Goal: Task Accomplishment & Management: Use online tool/utility

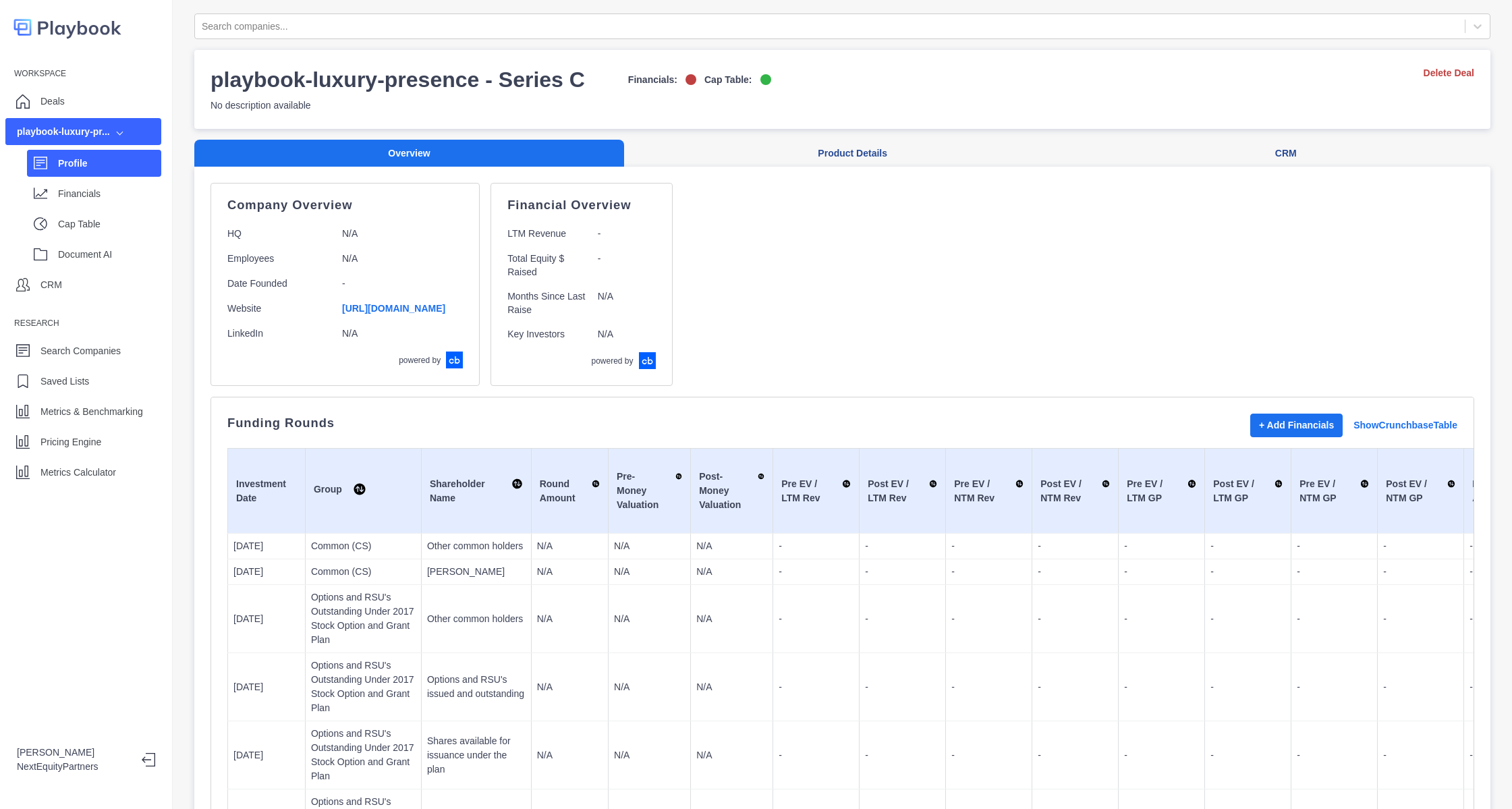
click at [104, 179] on div "Profile Financials Cap Table Document AI" at bounding box center [83, 206] width 156 height 122
click at [114, 483] on div "Metrics Calculator" at bounding box center [83, 472] width 156 height 27
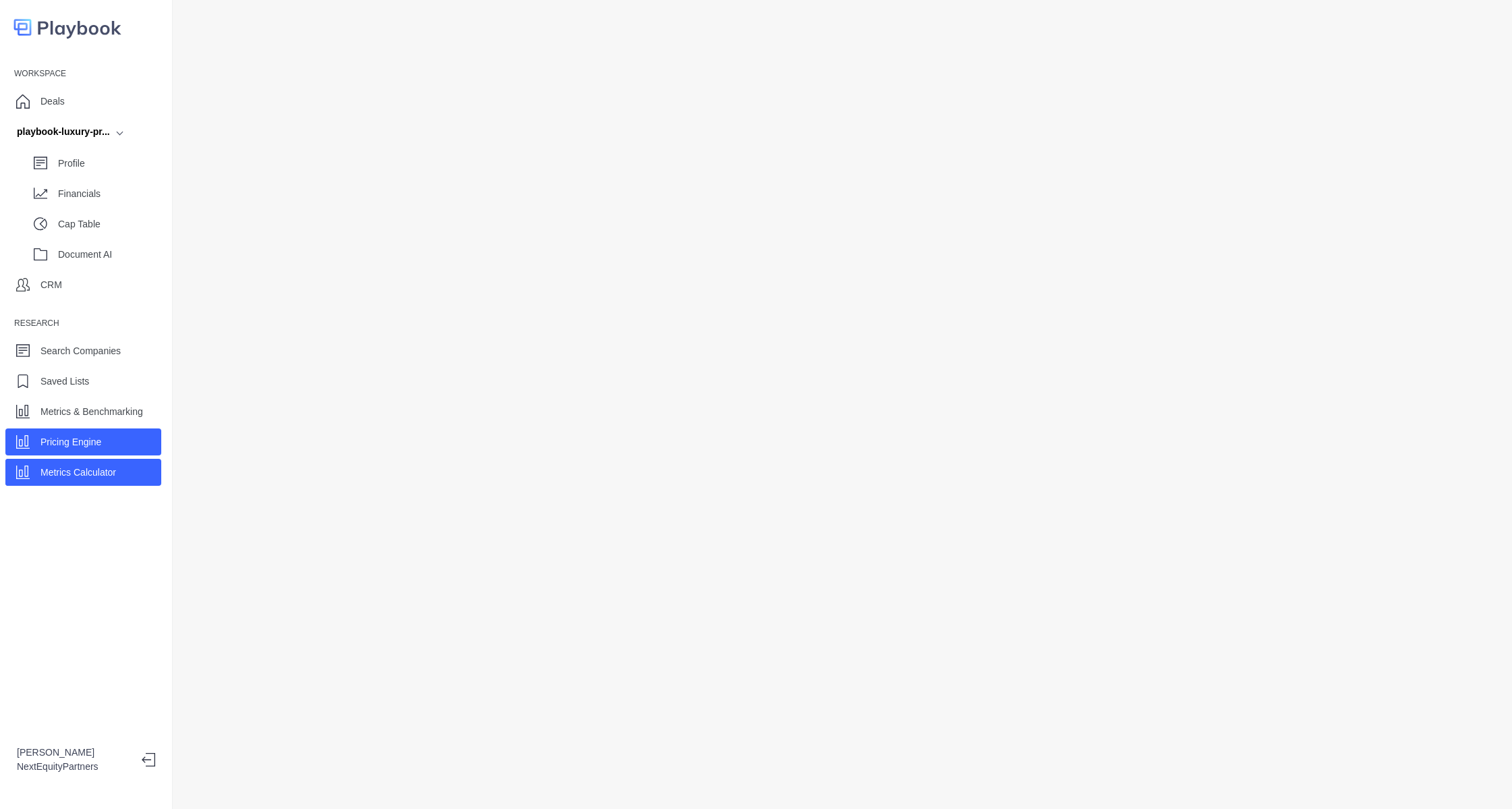
click at [114, 442] on div "Pricing Engine" at bounding box center [83, 442] width 156 height 27
click at [56, 160] on div "Profile" at bounding box center [94, 163] width 135 height 27
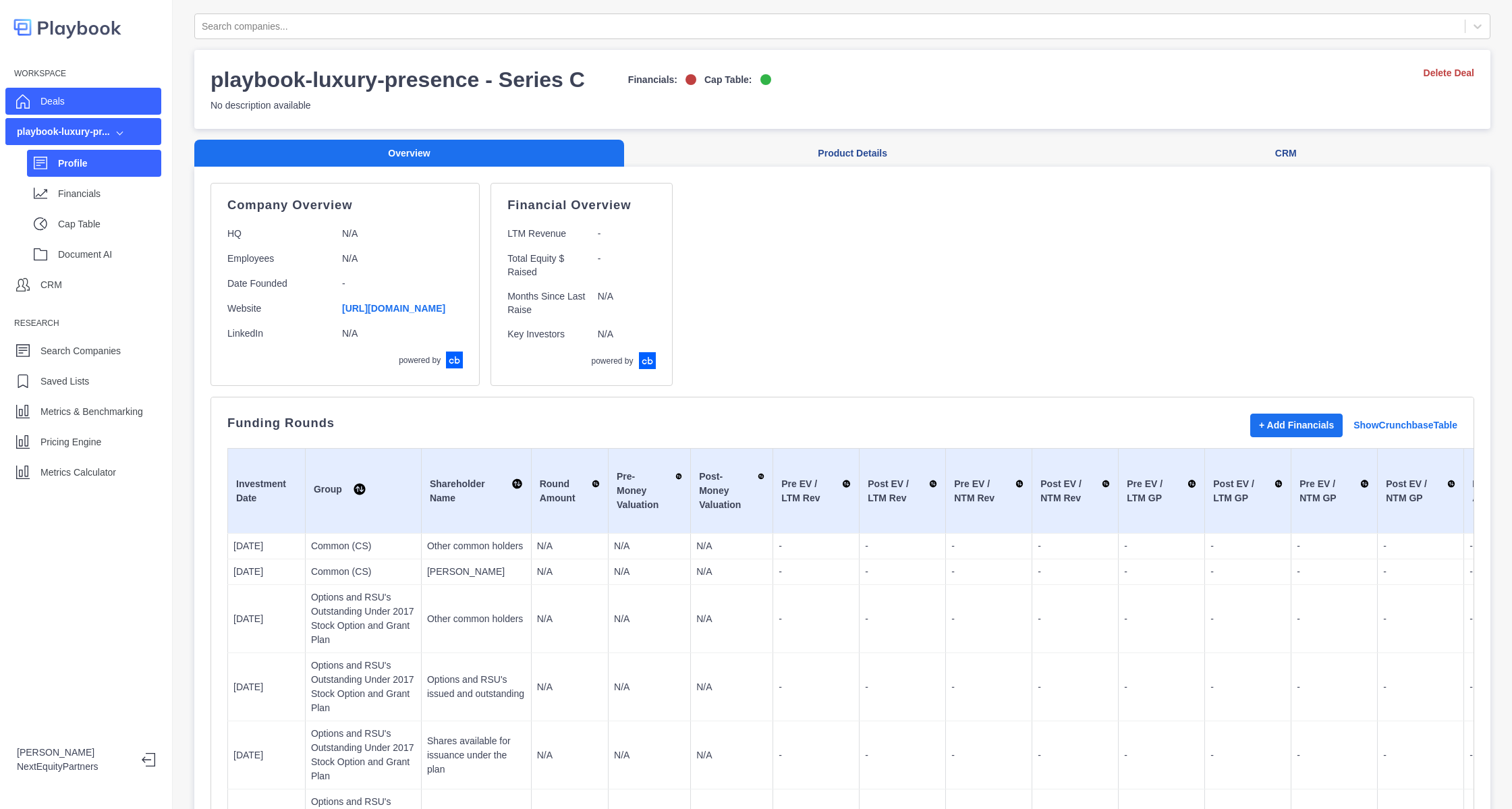
click at [61, 106] on p "Deals" at bounding box center [52, 102] width 24 height 14
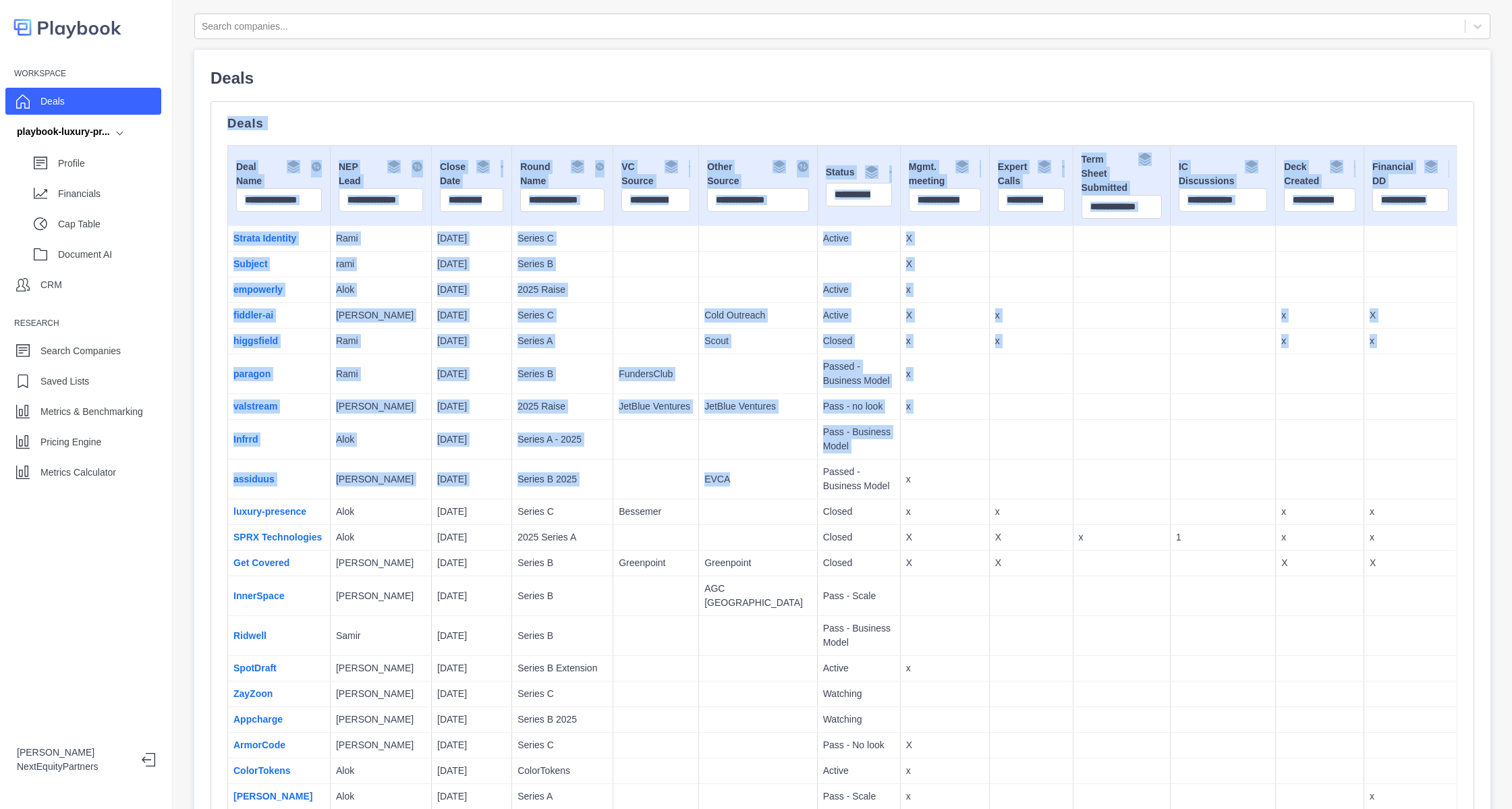
drag, startPoint x: 226, startPoint y: 132, endPoint x: 797, endPoint y: 502, distance: 680.4
click at [817, 502] on td "Closed" at bounding box center [859, 512] width 83 height 26
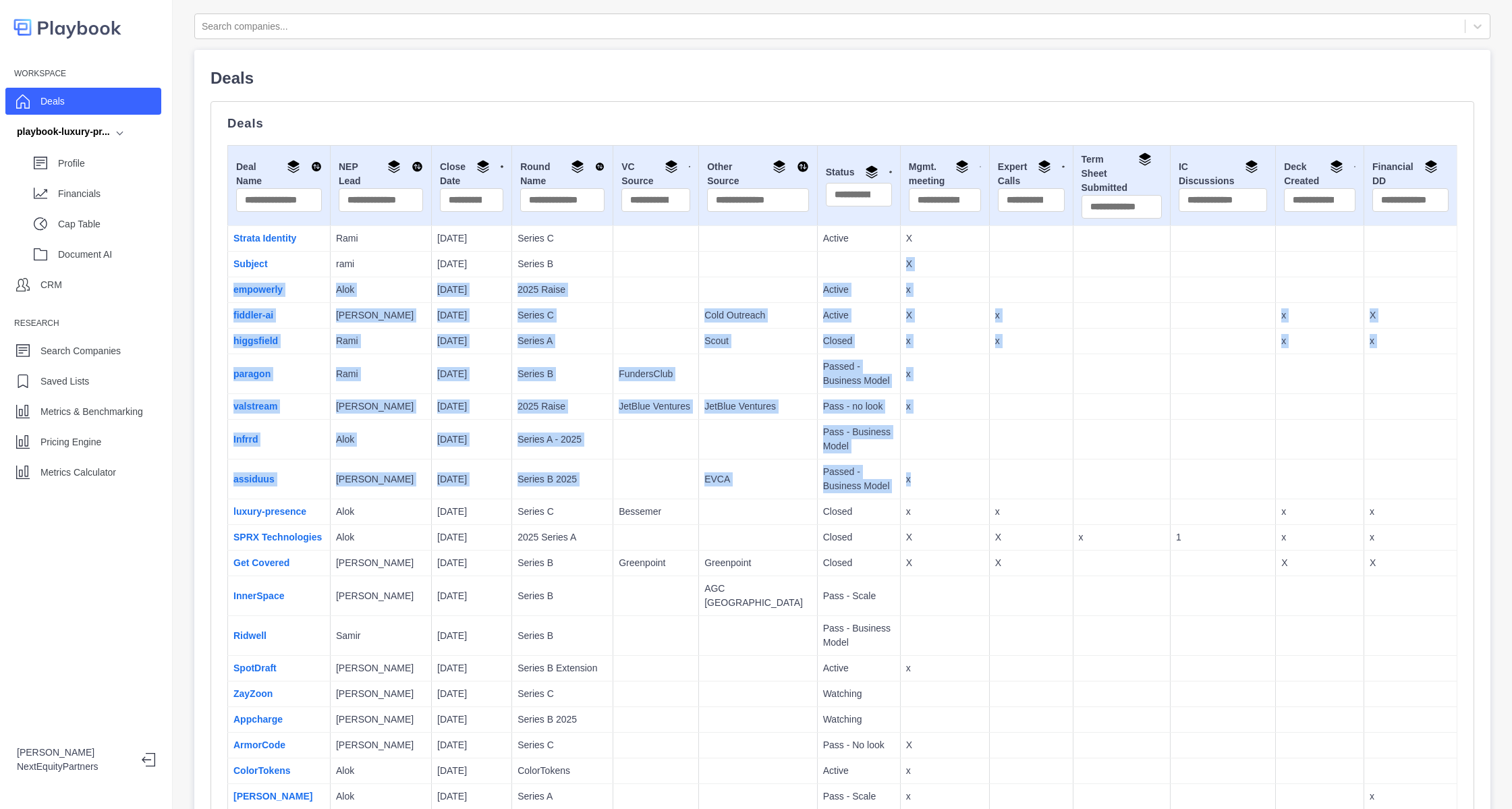
drag, startPoint x: 776, startPoint y: 262, endPoint x: 912, endPoint y: 471, distance: 249.4
click at [912, 470] on td "x" at bounding box center [945, 479] width 89 height 40
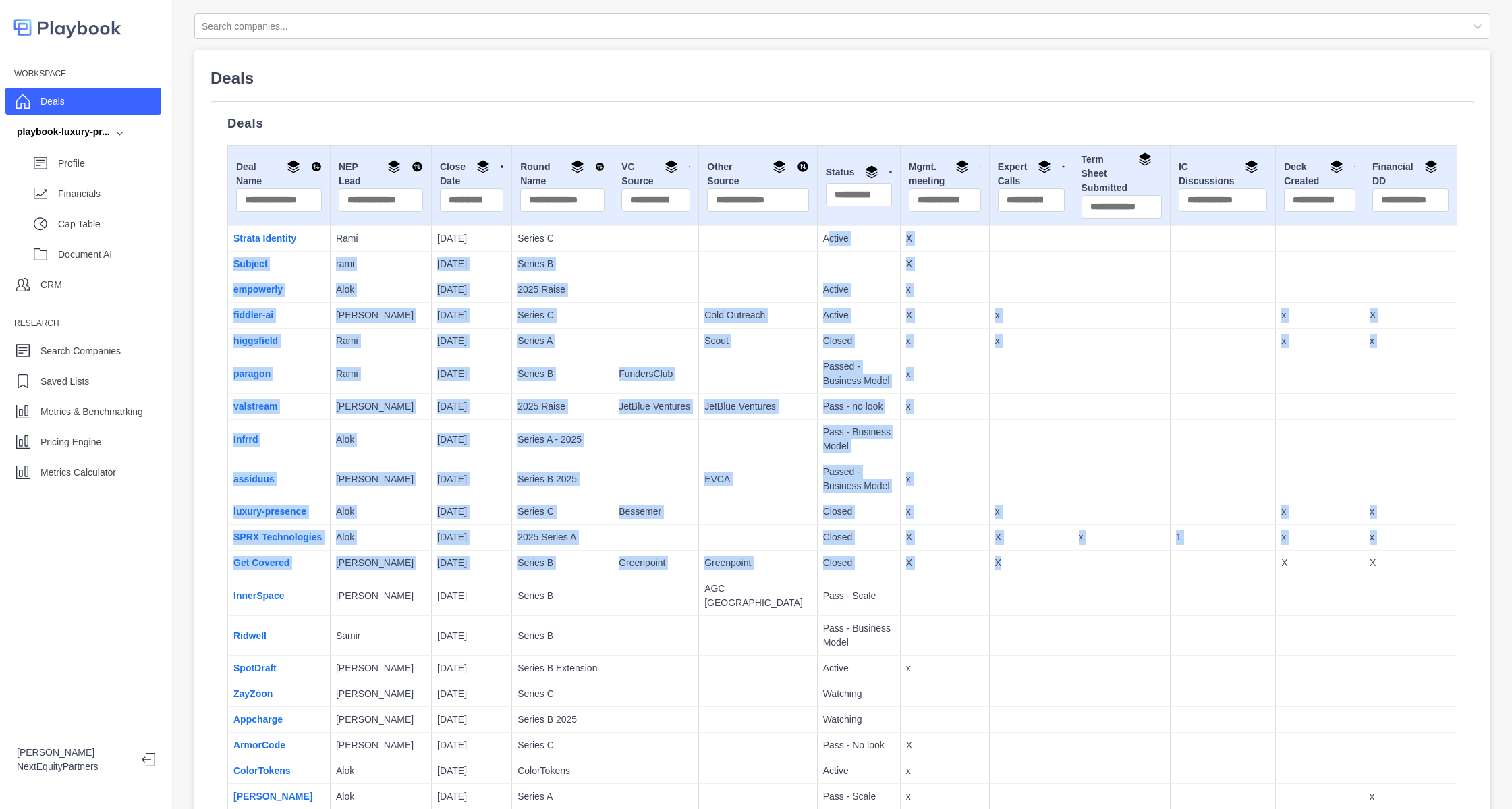
drag, startPoint x: 978, startPoint y: 584, endPoint x: 776, endPoint y: 245, distance: 394.6
click at [844, 358] on td "Passed - Business Model" at bounding box center [859, 374] width 83 height 40
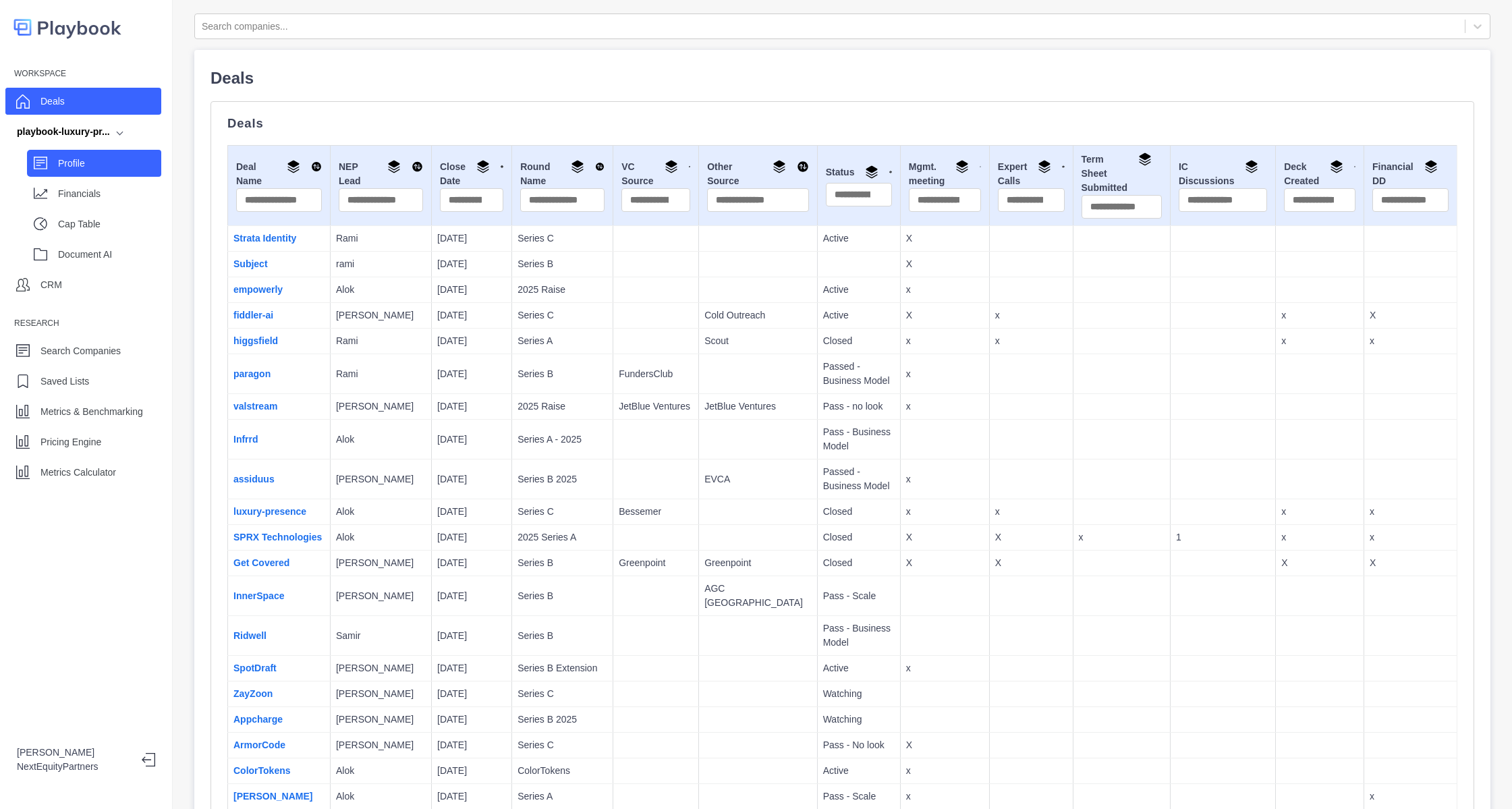
click at [93, 171] on div "Profile" at bounding box center [110, 164] width 103 height 20
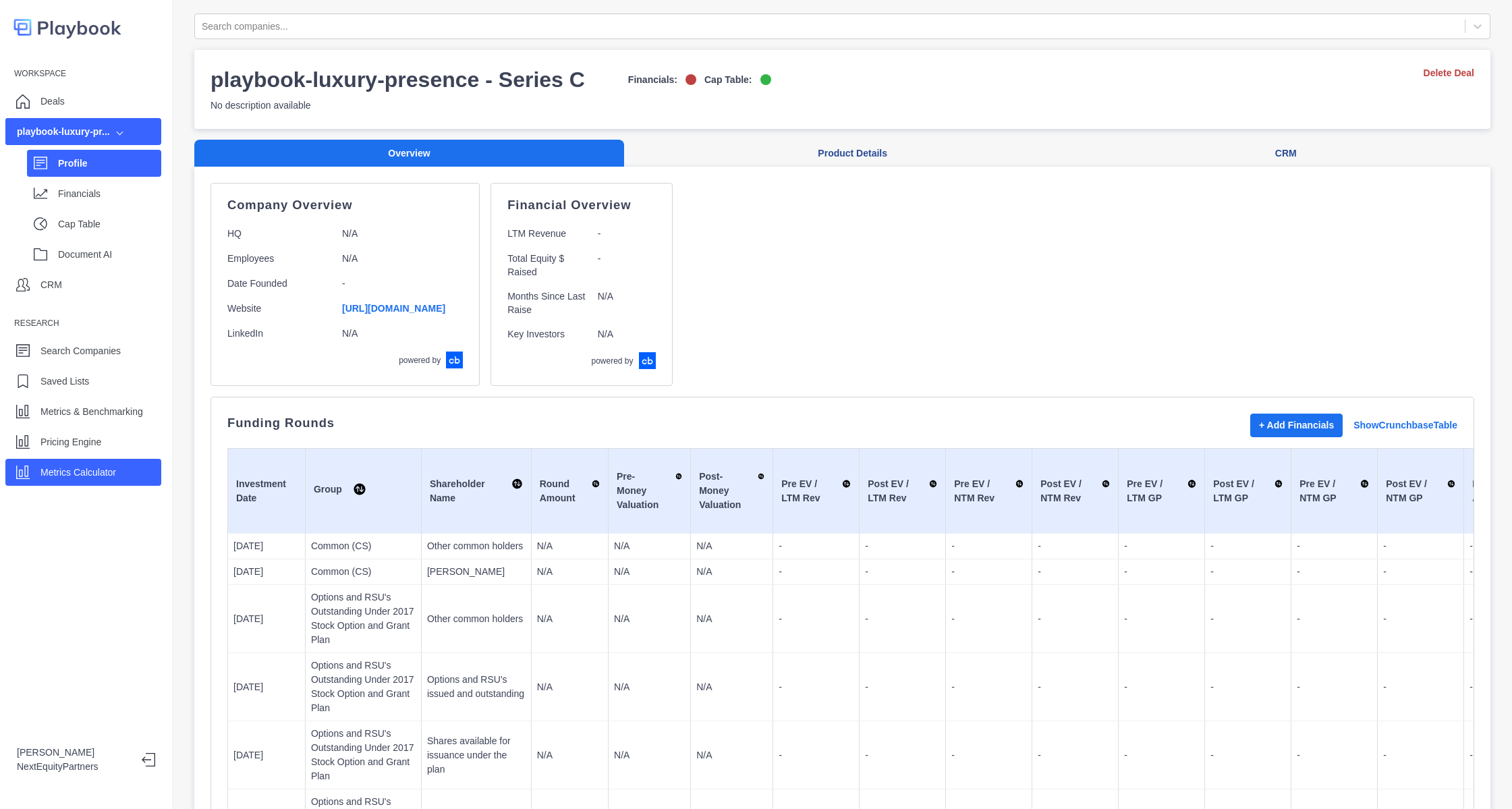
click at [106, 473] on p "Metrics Calculator" at bounding box center [78, 473] width 76 height 14
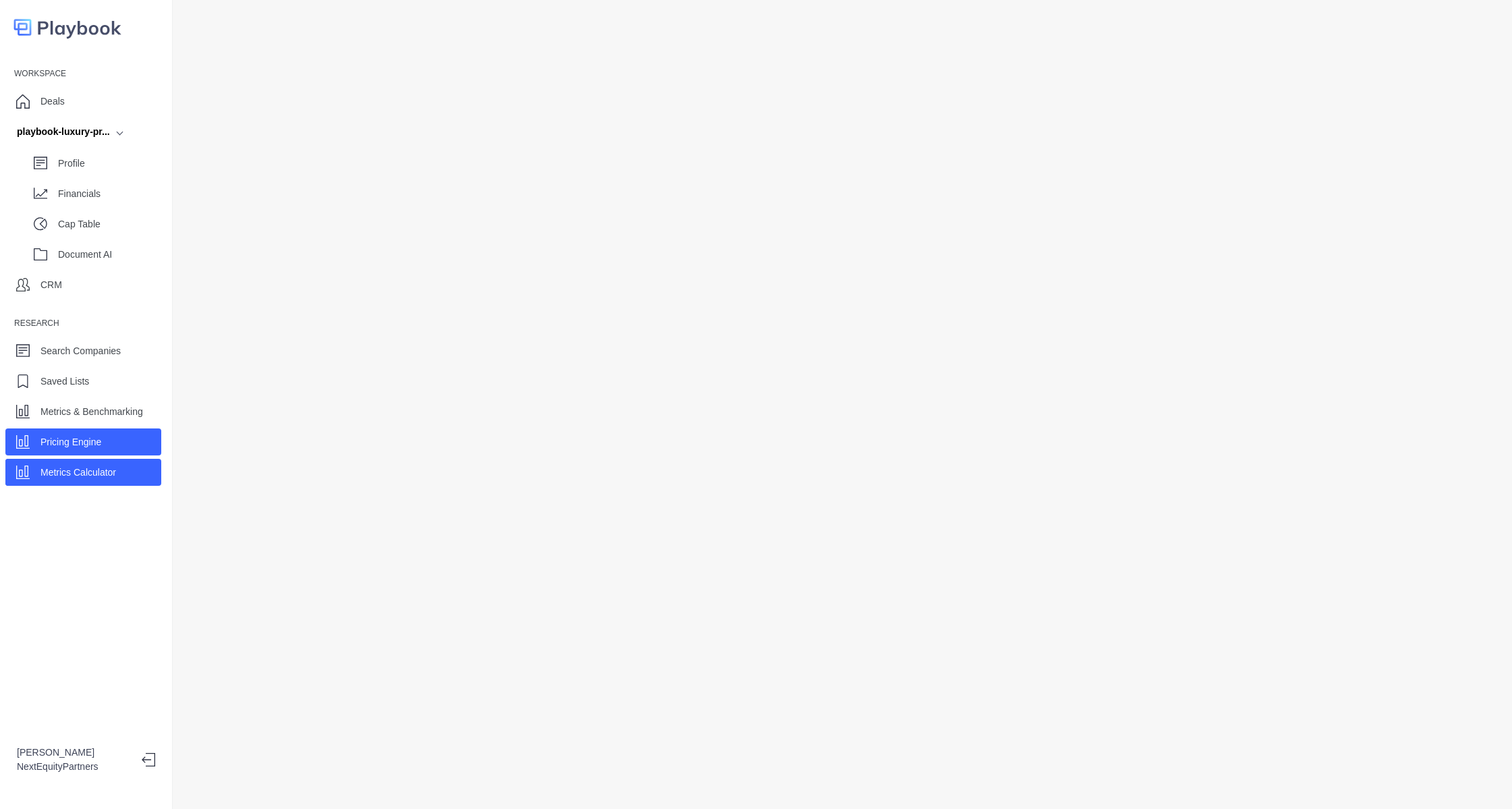
click at [124, 437] on div "Pricing Engine" at bounding box center [83, 442] width 156 height 27
click at [120, 480] on div "Metrics Calculator" at bounding box center [83, 472] width 156 height 27
click at [85, 438] on p "Pricing Engine" at bounding box center [71, 442] width 61 height 14
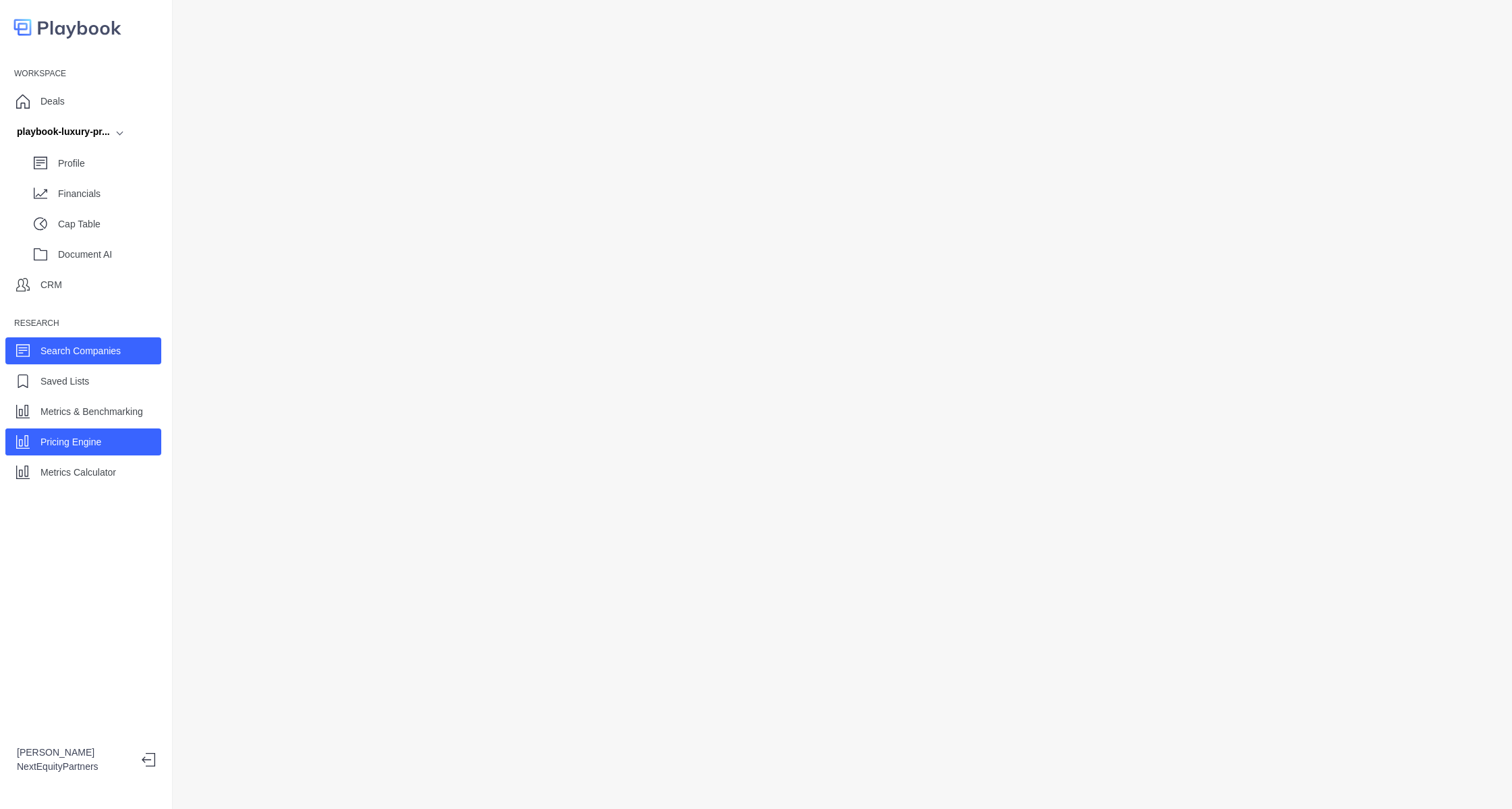
click at [99, 342] on div "Search Companies" at bounding box center [81, 351] width 81 height 20
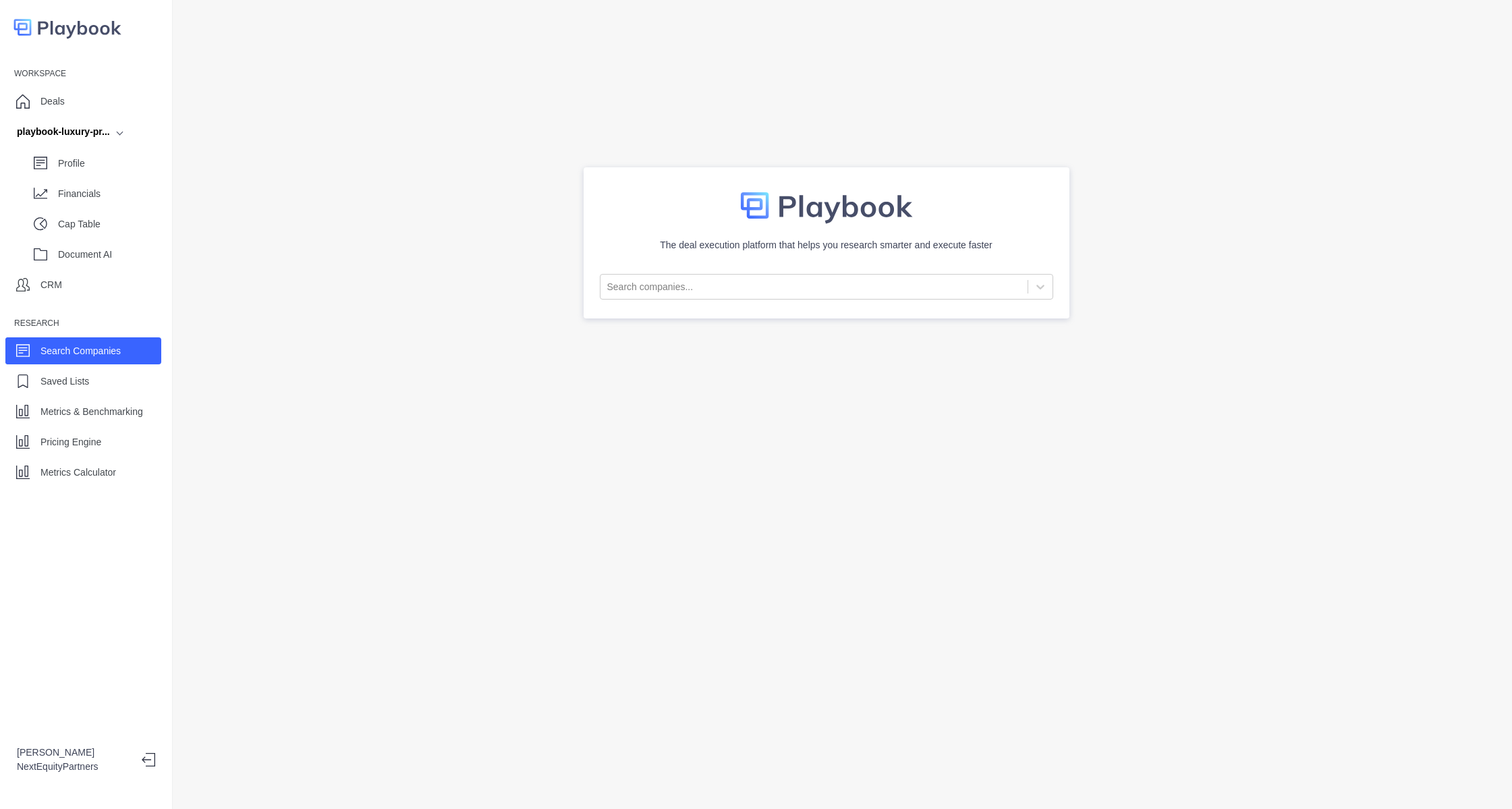
drag, startPoint x: 429, startPoint y: 163, endPoint x: 893, endPoint y: 606, distance: 641.5
click at [895, 616] on div "The deal execution platform that helps you research smarter and execute faster …" at bounding box center [843, 404] width 1340 height 809
click at [891, 600] on div "The deal execution platform that helps you research smarter and execute faster …" at bounding box center [843, 404] width 1340 height 809
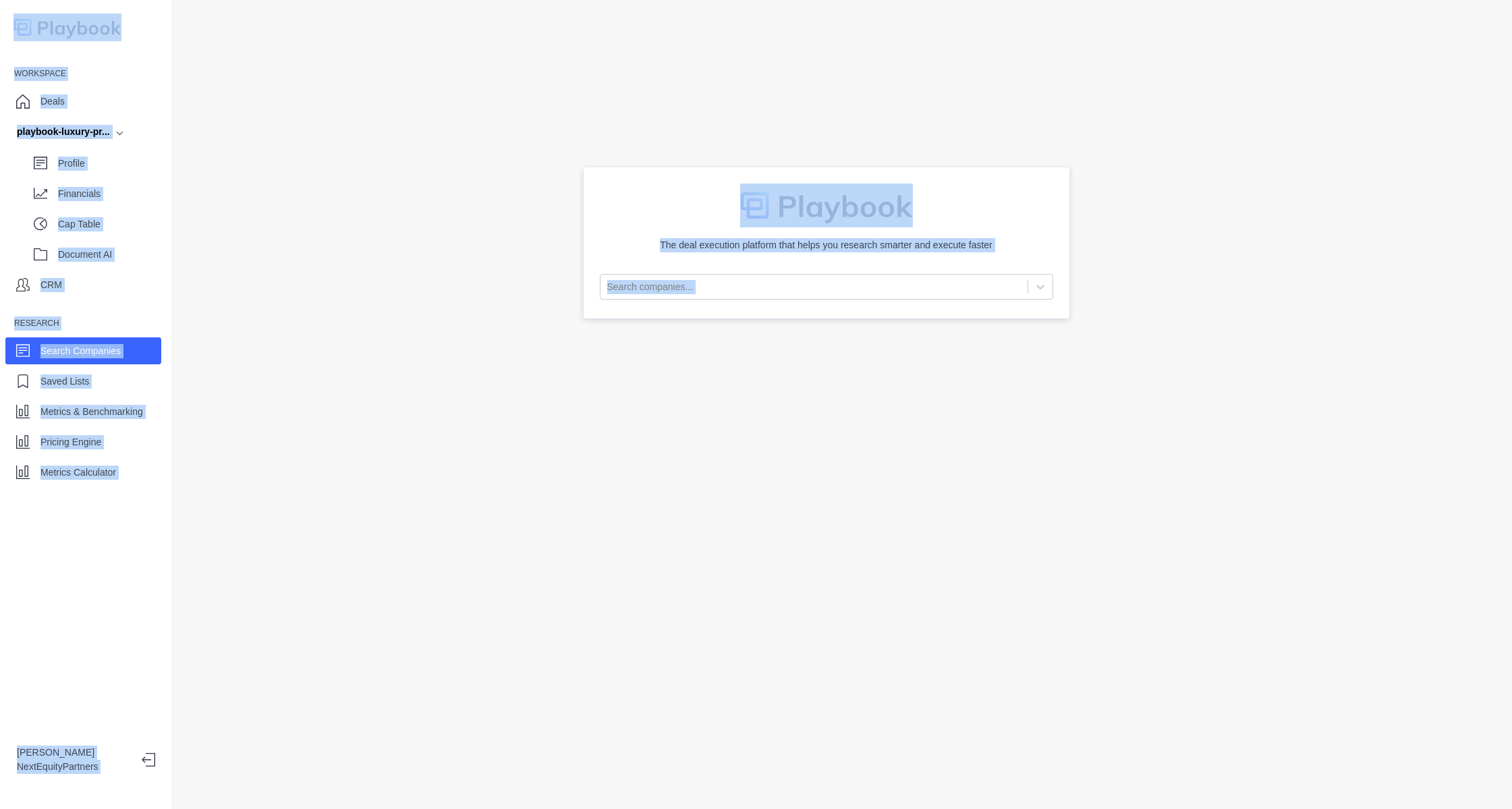
copy body "Workspace Deals playbook-luxury-pr... Profile Financials Cap Table Document AI …"
click at [890, 590] on div "The deal execution platform that helps you research smarter and execute faster …" at bounding box center [843, 404] width 1340 height 809
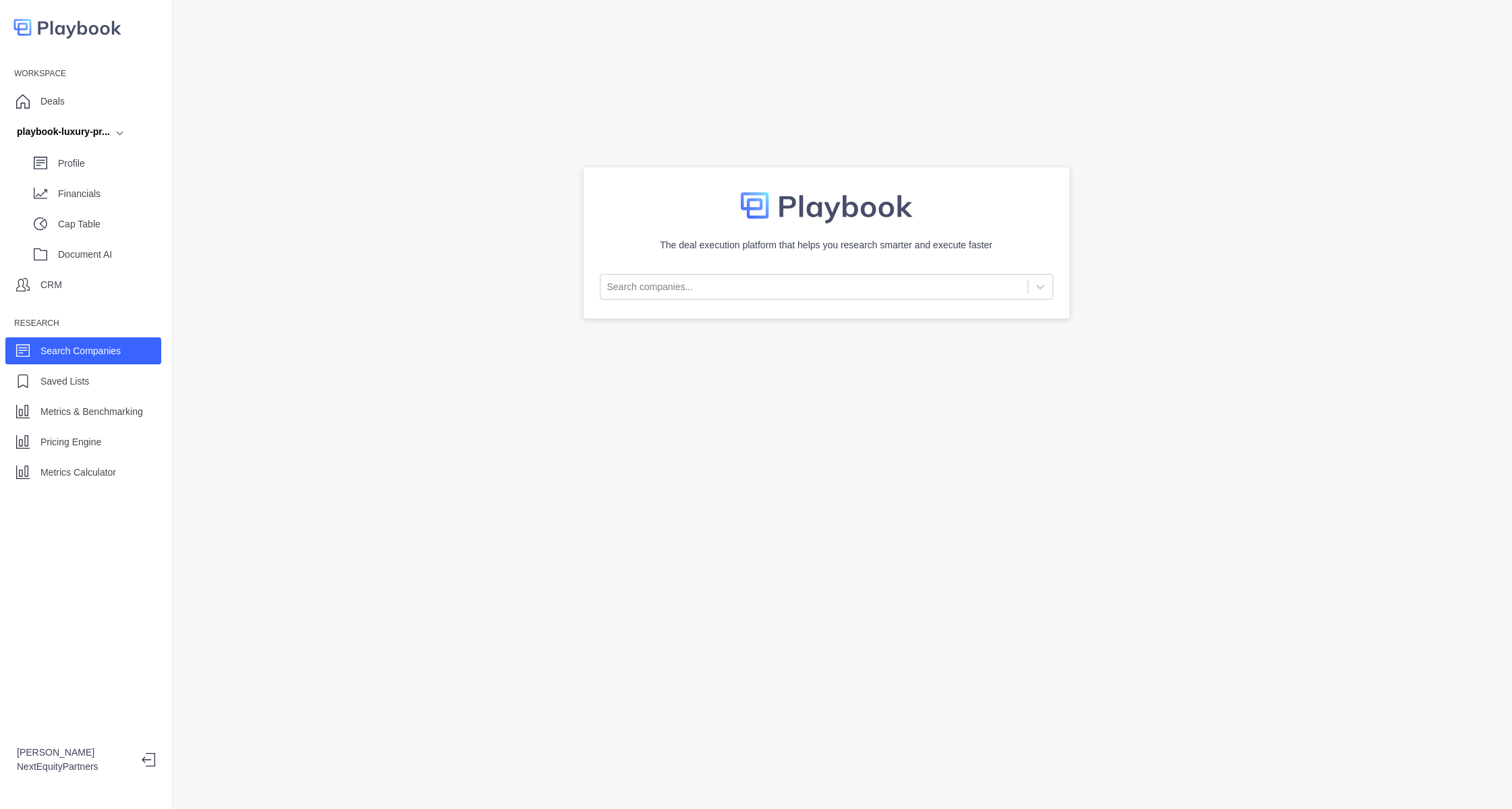
click at [519, 354] on div "The deal execution platform that helps you research smarter and execute faster …" at bounding box center [843, 404] width 1340 height 809
click at [99, 194] on p "Financials" at bounding box center [110, 194] width 103 height 14
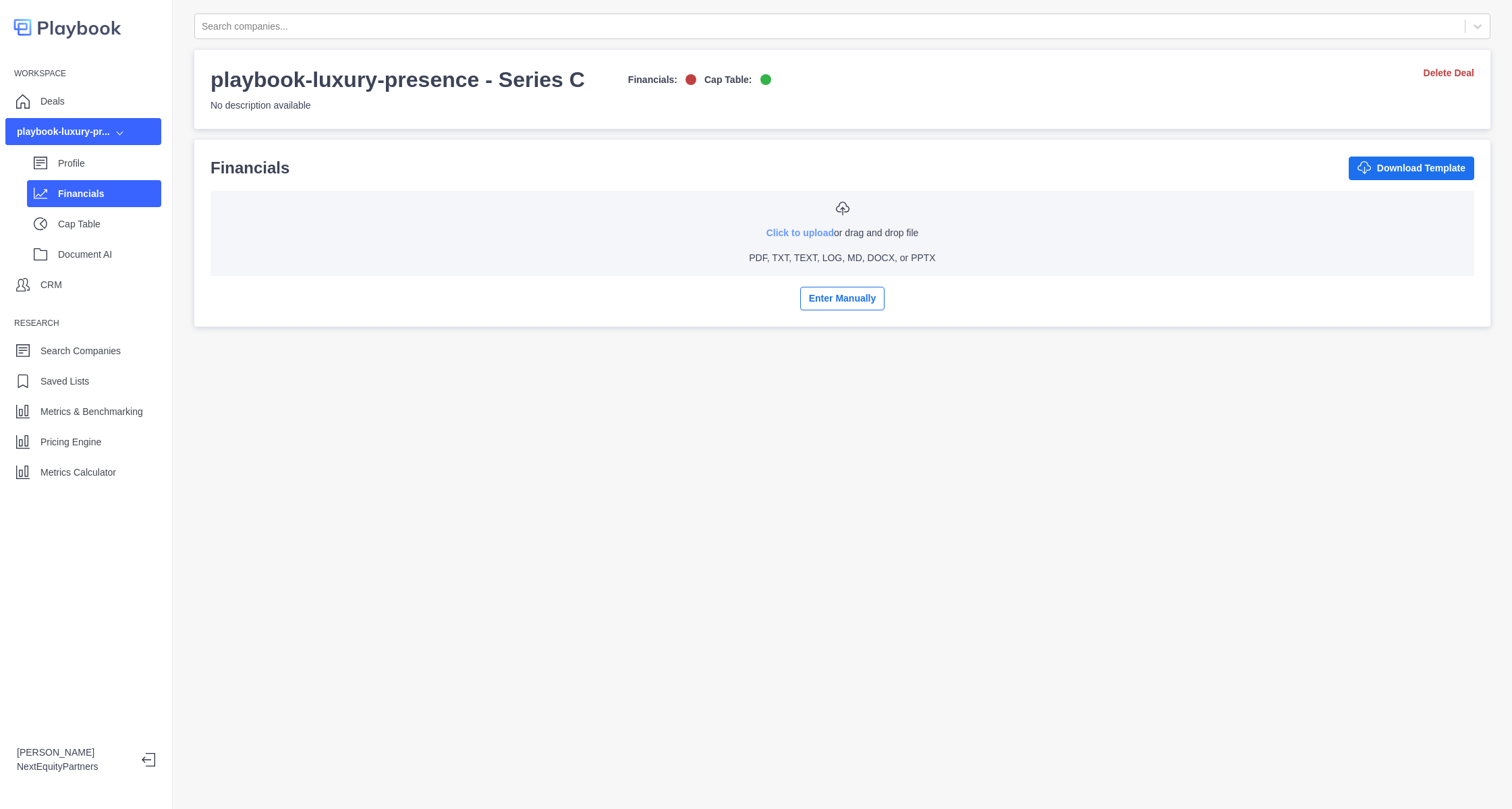
click at [792, 230] on link "Click to upload" at bounding box center [801, 233] width 67 height 11
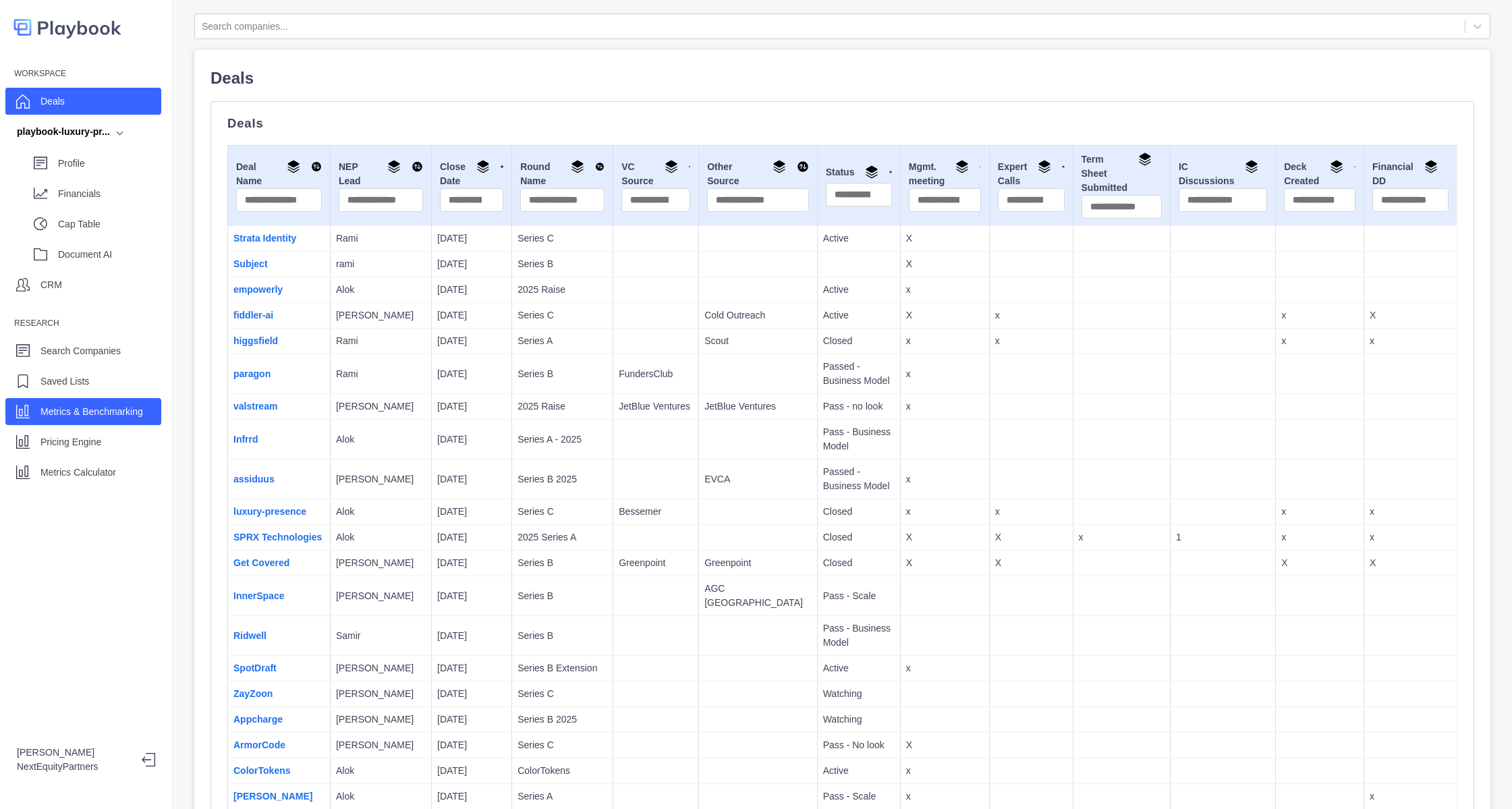
click at [128, 415] on p "Metrics & Benchmarking" at bounding box center [92, 412] width 103 height 14
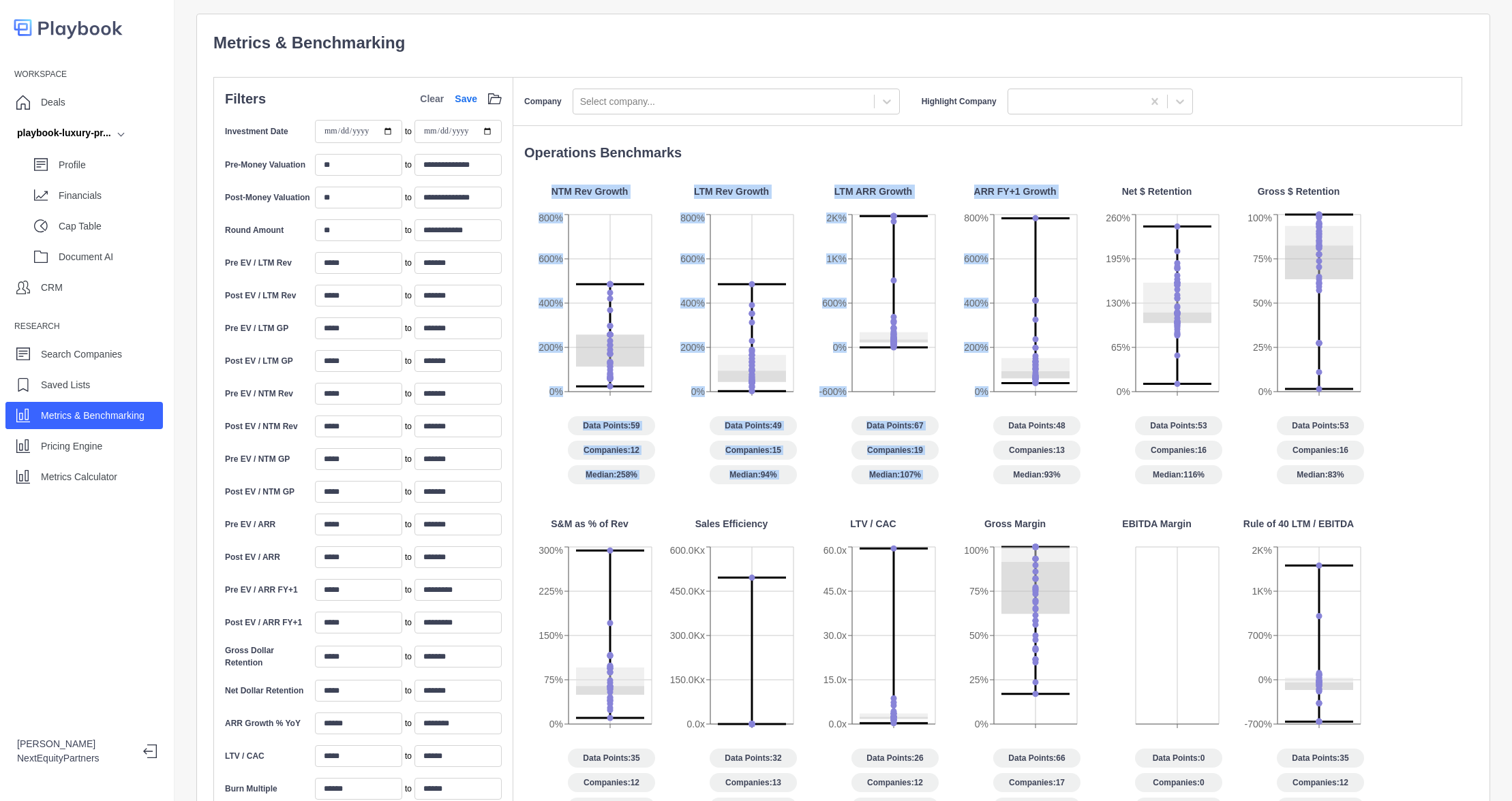
drag, startPoint x: 1047, startPoint y: 230, endPoint x: 1086, endPoint y: 276, distance: 60.3
click at [1086, 276] on div "Company Select company... Highlight Company Operations Benchmarks NTM Rev Growt…" at bounding box center [993, 551] width 960 height 948
click at [1058, 150] on p "Operations Benchmarks" at bounding box center [993, 152] width 938 height 21
